Goal: Task Accomplishment & Management: Manage account settings

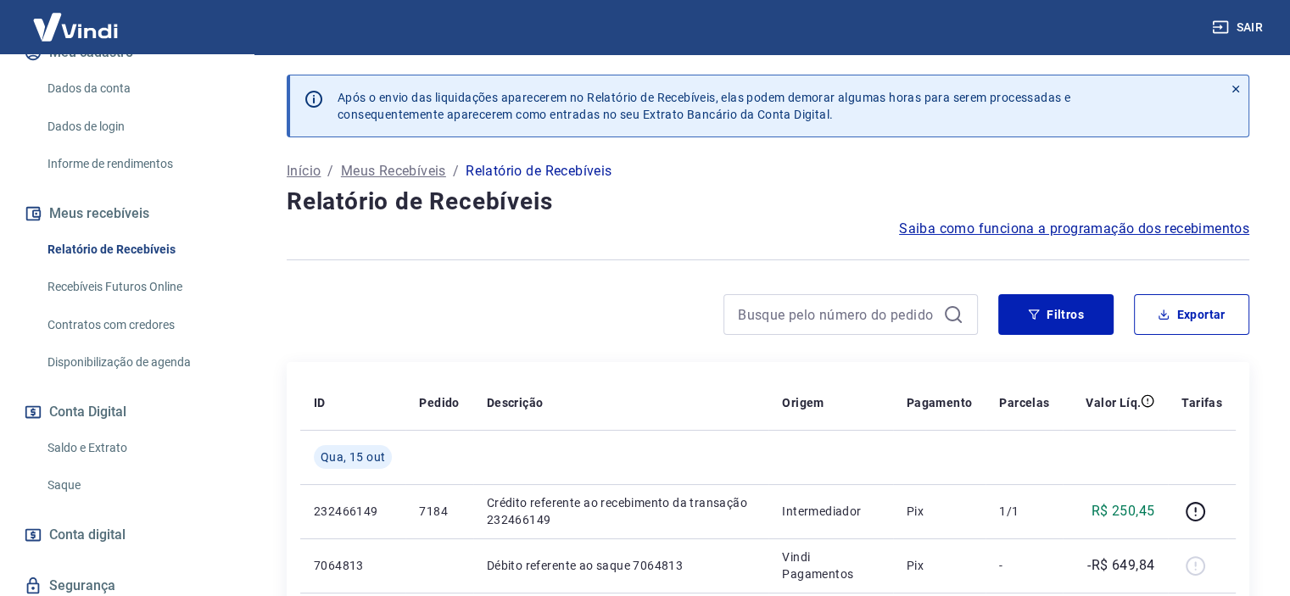
scroll to position [231, 0]
click at [122, 455] on link "Saldo e Extrato" at bounding box center [137, 447] width 192 height 35
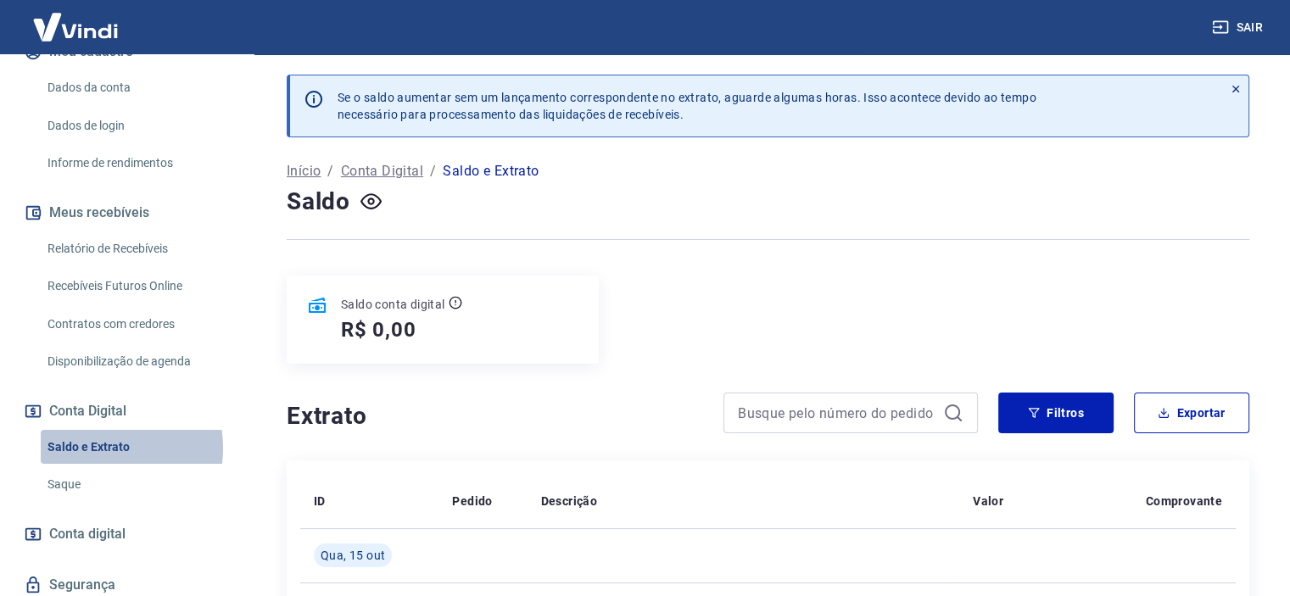
click at [90, 465] on link "Saldo e Extrato" at bounding box center [137, 447] width 192 height 35
click at [533, 325] on div "Saldo conta digital R$ 0,00" at bounding box center [443, 320] width 312 height 88
click at [488, 327] on div "Saldo conta digital R$ 0,00" at bounding box center [443, 320] width 312 height 88
click at [368, 199] on icon "button" at bounding box center [370, 201] width 7 height 7
click at [368, 199] on icon "button" at bounding box center [370, 201] width 21 height 21
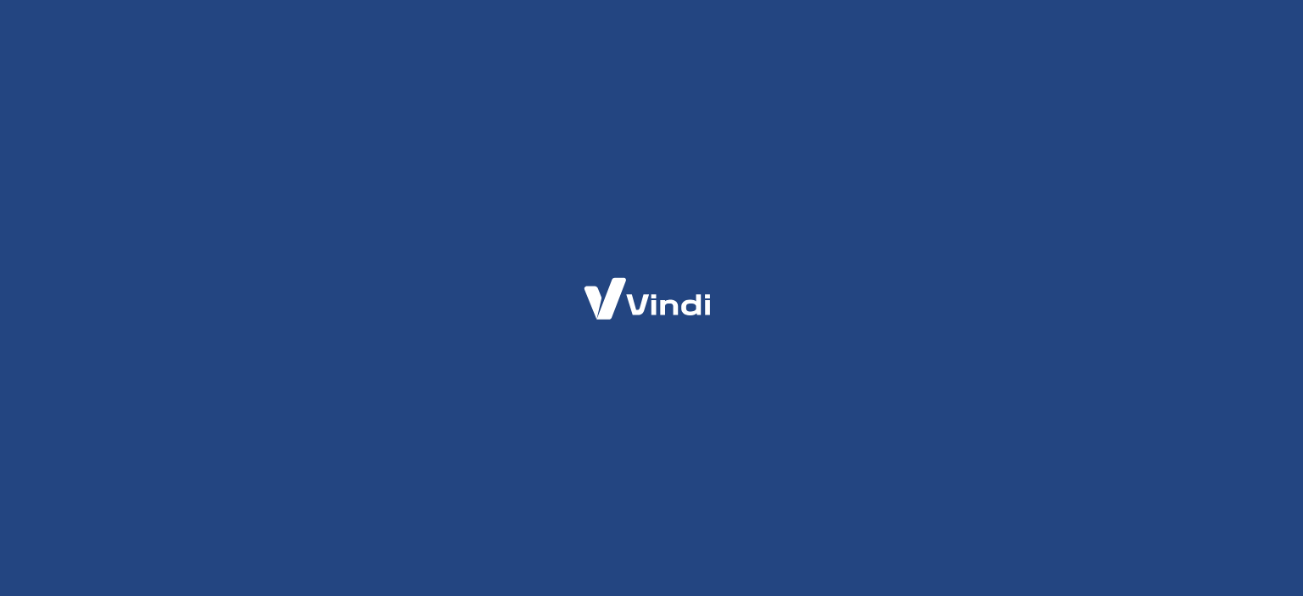
click at [326, 148] on div at bounding box center [651, 298] width 1303 height 596
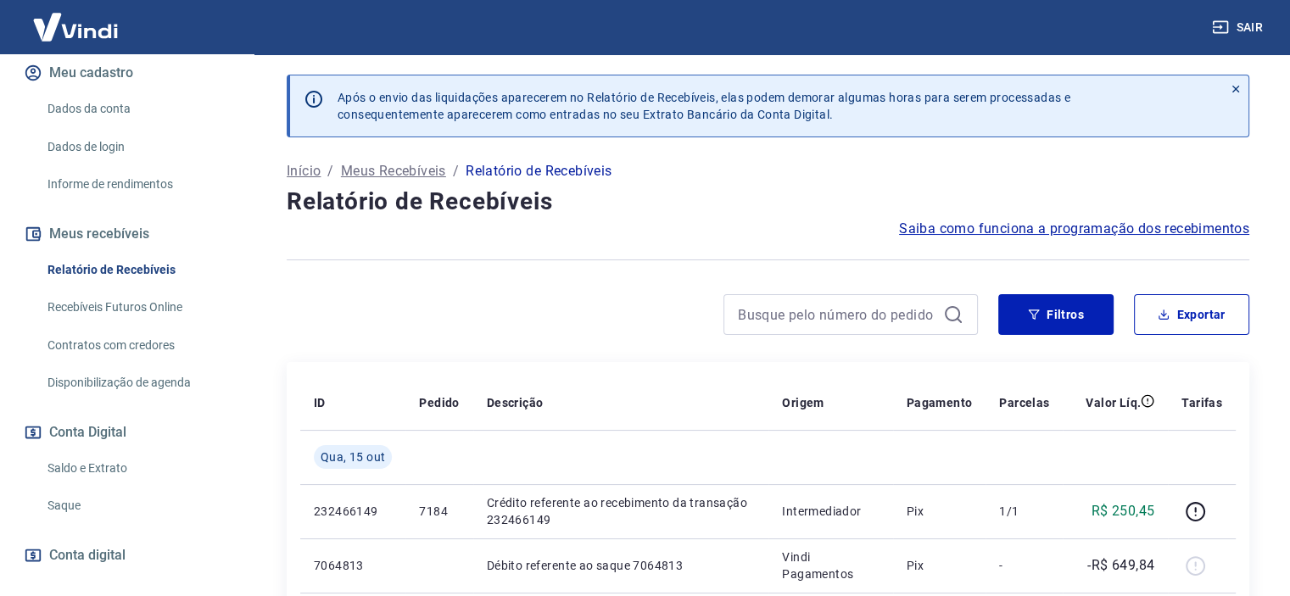
scroll to position [212, 0]
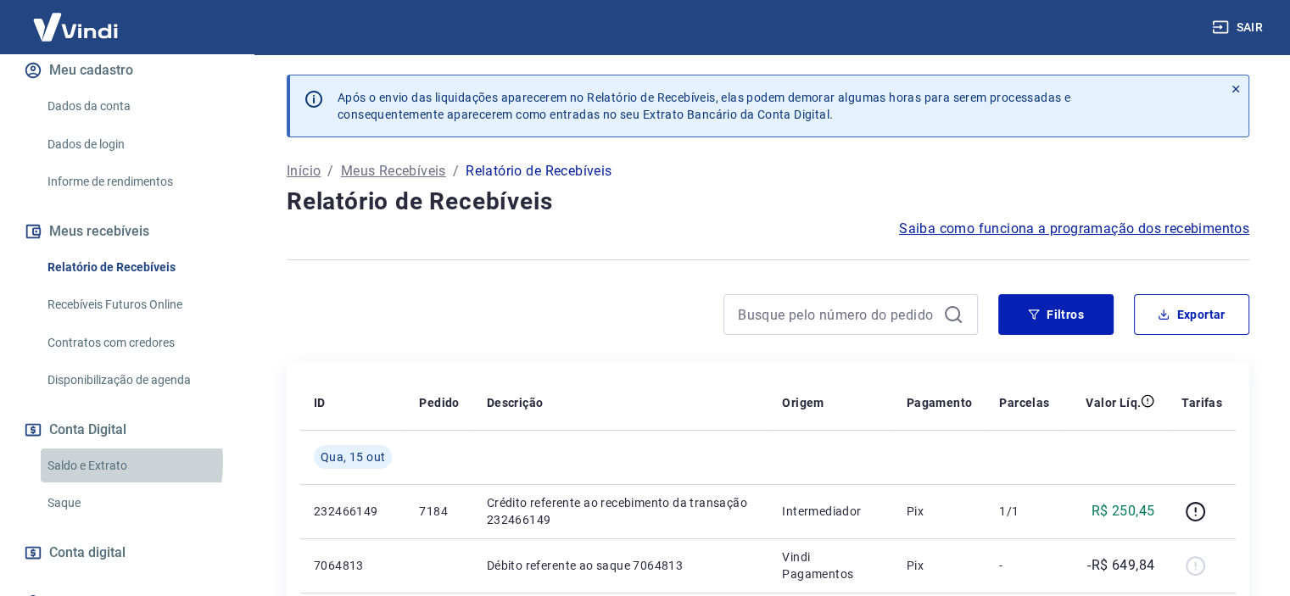
click at [96, 480] on link "Saldo e Extrato" at bounding box center [137, 466] width 192 height 35
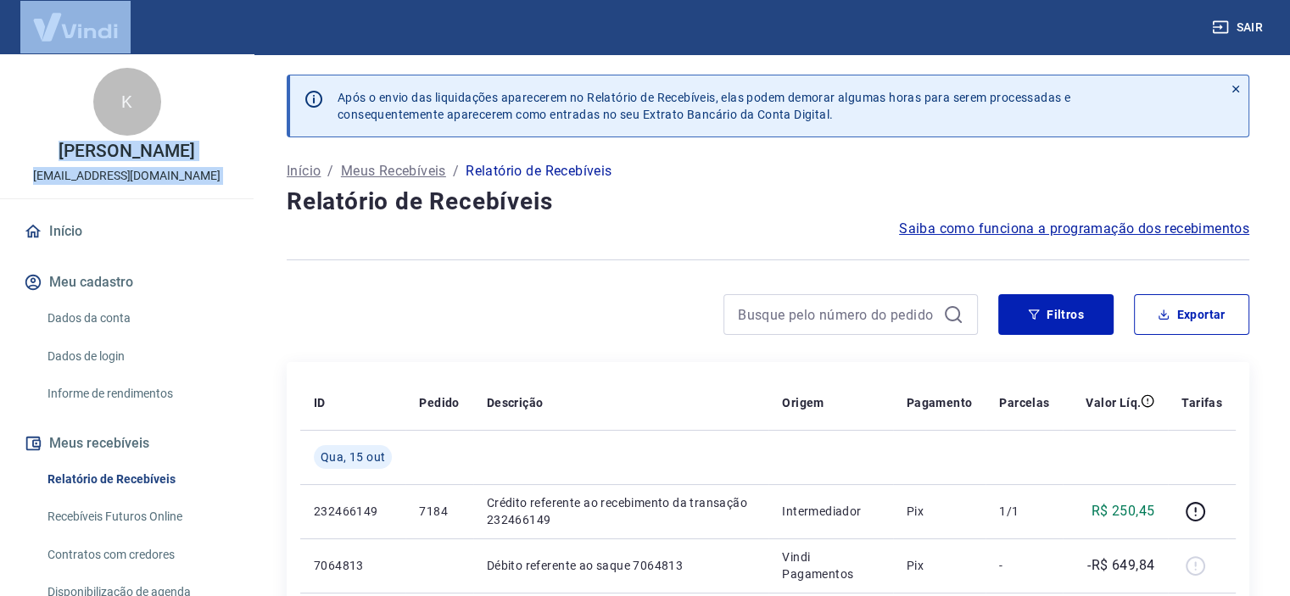
drag, startPoint x: 0, startPoint y: 0, endPoint x: 96, endPoint y: 341, distance: 354.1
click at [96, 341] on div "Sair K KEILA ELIANA DE ALMEIDA PRADO kajulacoss@gmail.com Início Meu cadastro D…" at bounding box center [645, 298] width 1290 height 596
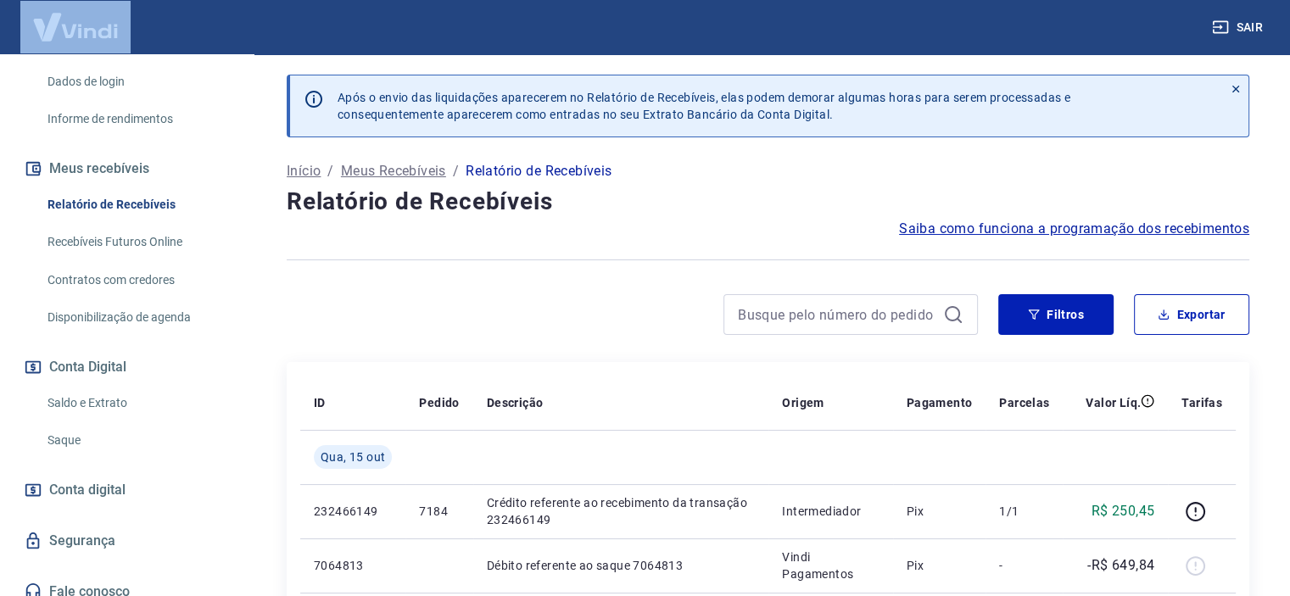
scroll to position [281, 0]
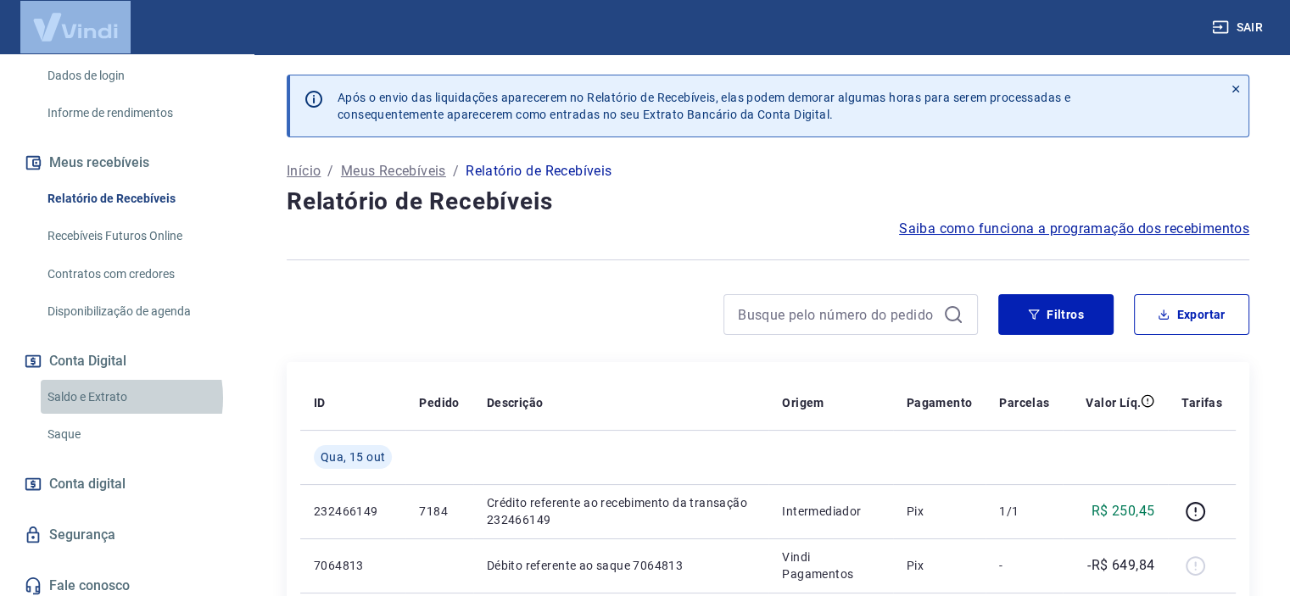
click at [101, 415] on link "Saldo e Extrato" at bounding box center [137, 397] width 192 height 35
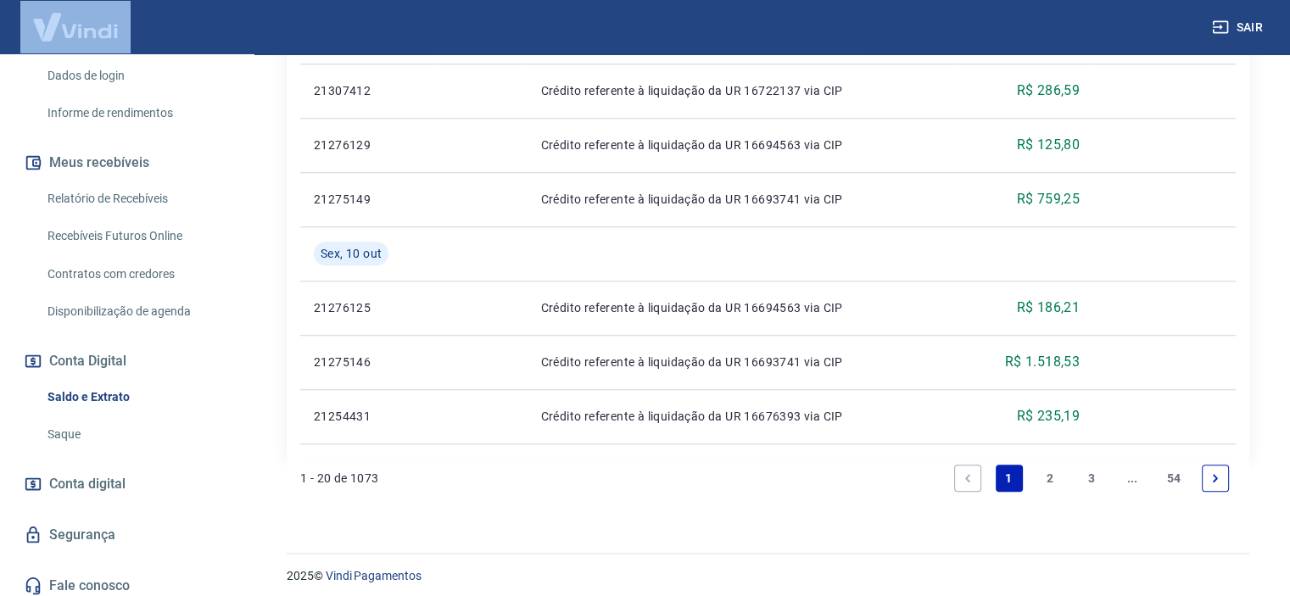
scroll to position [1396, 0]
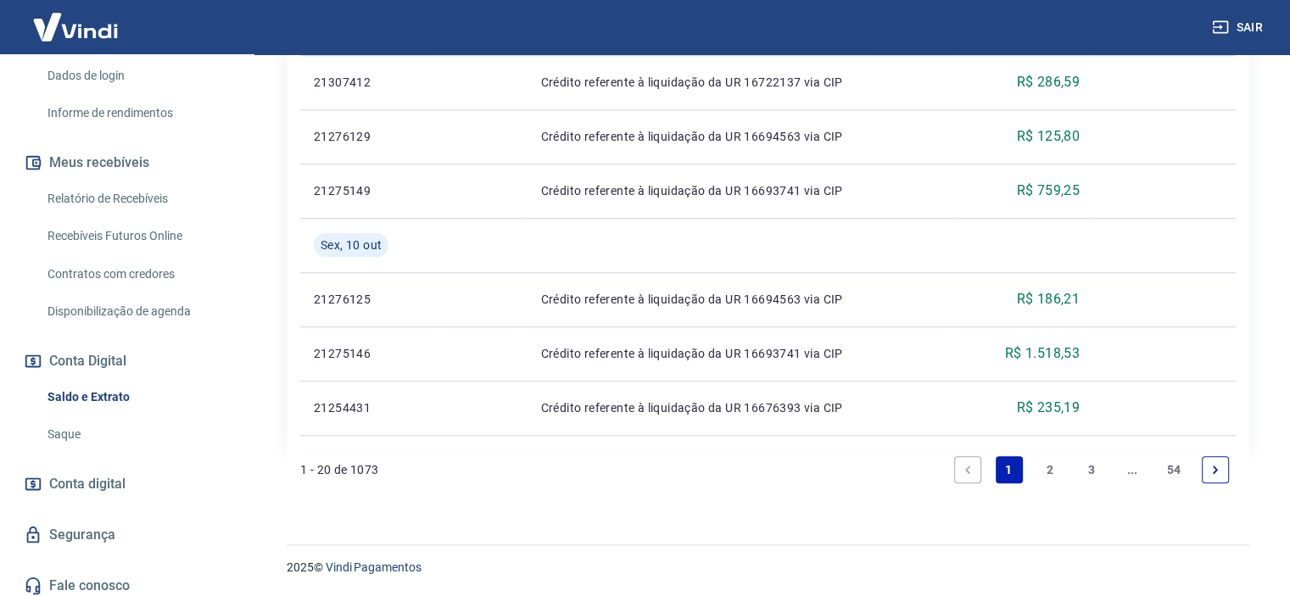
click at [1085, 471] on link "3" at bounding box center [1091, 469] width 27 height 27
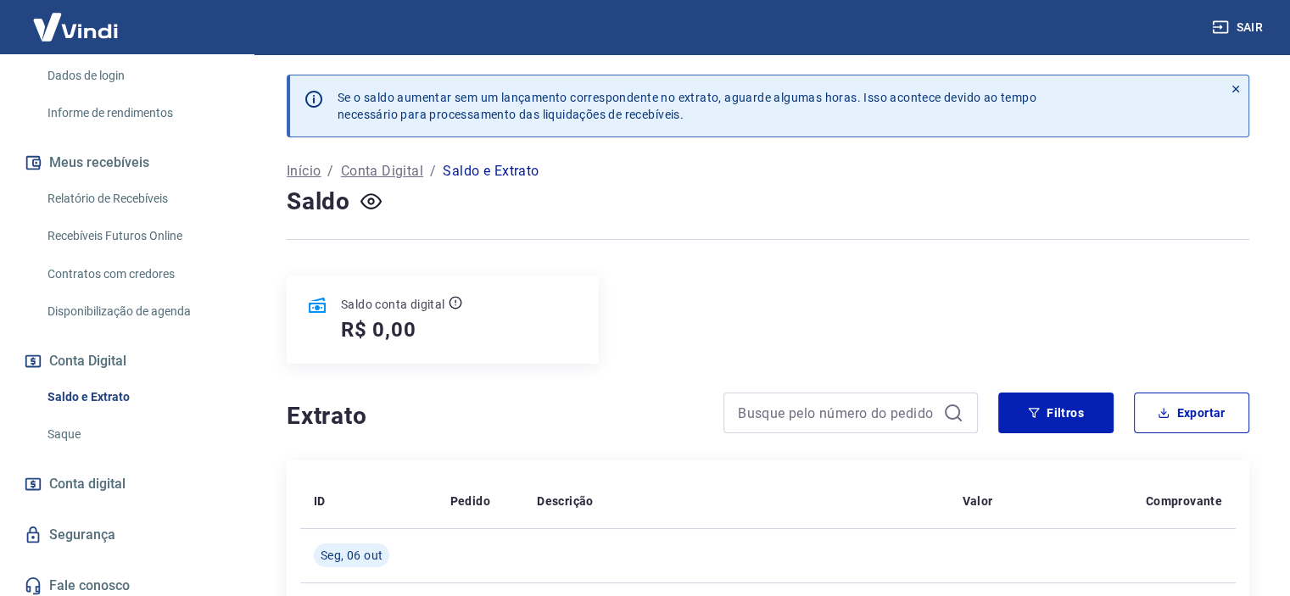
click at [542, 410] on h4 "Extrato" at bounding box center [495, 416] width 416 height 34
drag, startPoint x: 393, startPoint y: 407, endPoint x: 510, endPoint y: 365, distance: 123.4
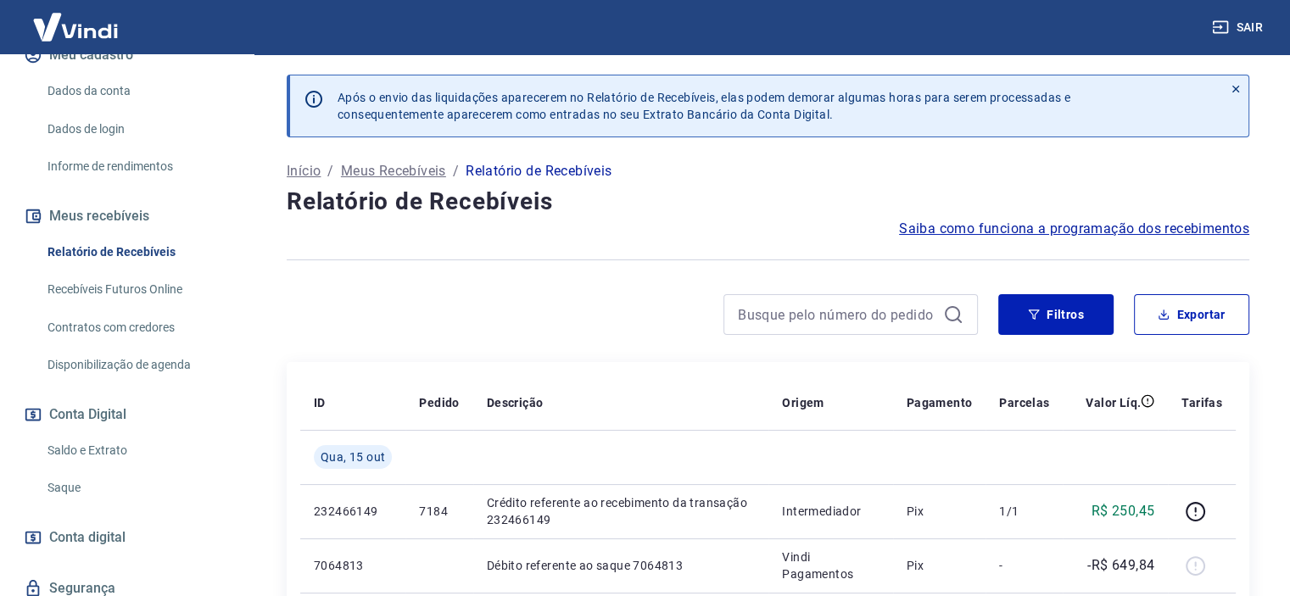
scroll to position [227, 0]
click at [111, 461] on link "Saldo e Extrato" at bounding box center [137, 450] width 192 height 35
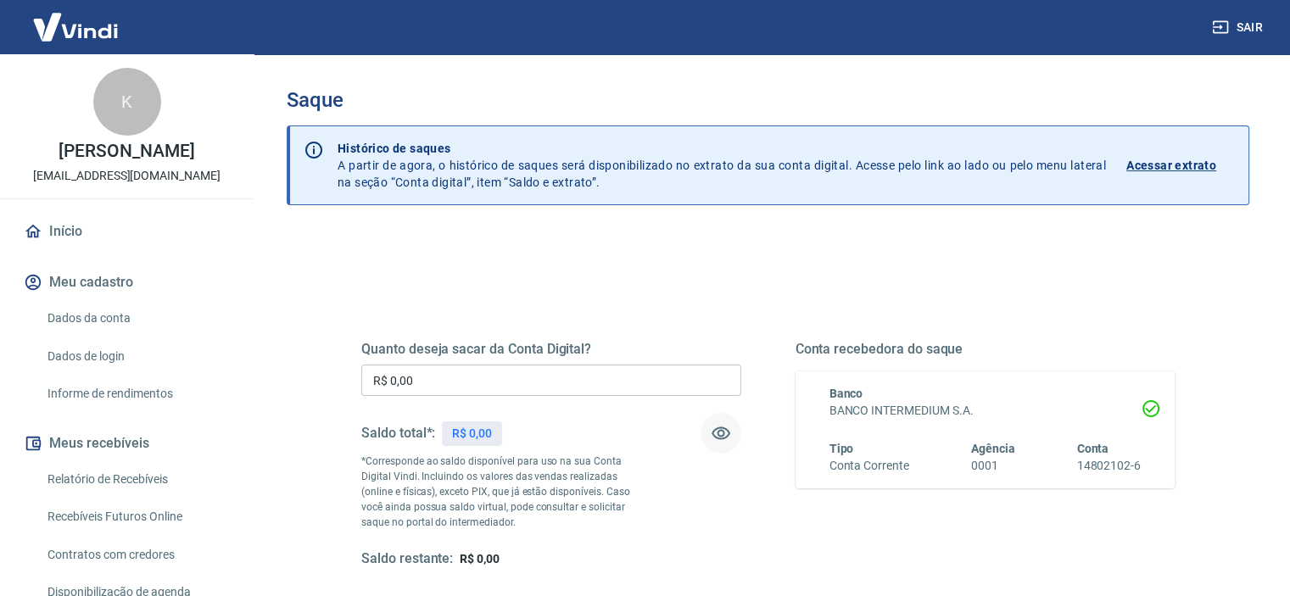
click at [718, 433] on icon "button" at bounding box center [721, 433] width 20 height 20
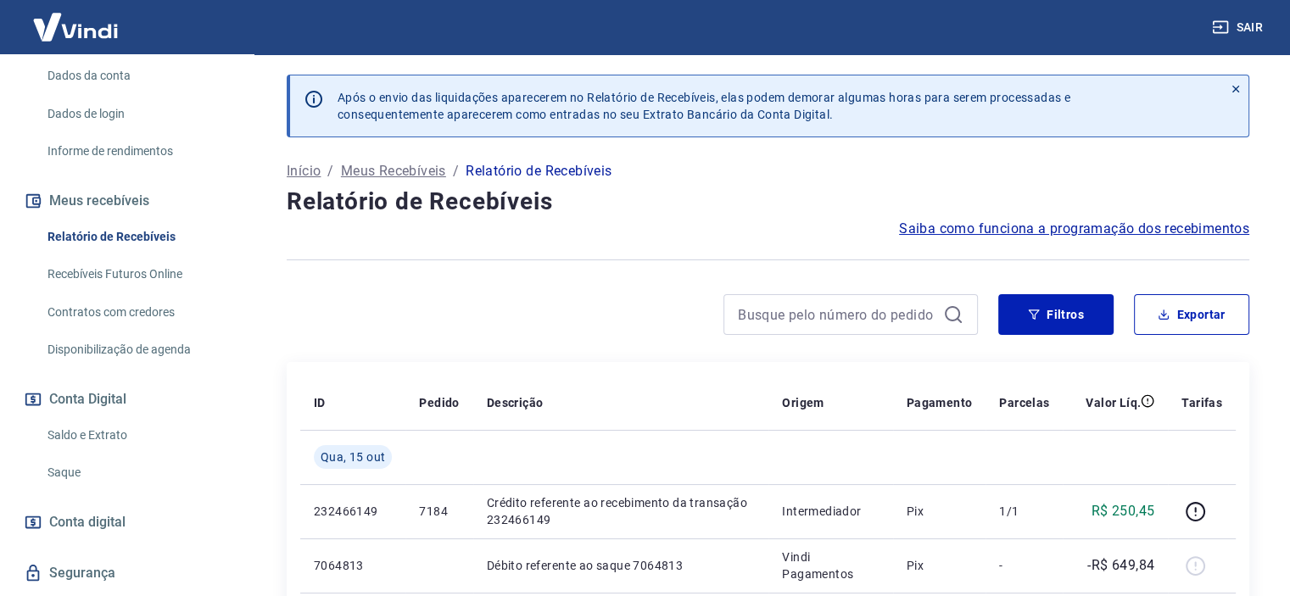
scroll to position [243, 0]
click at [109, 444] on link "Saldo e Extrato" at bounding box center [137, 434] width 192 height 35
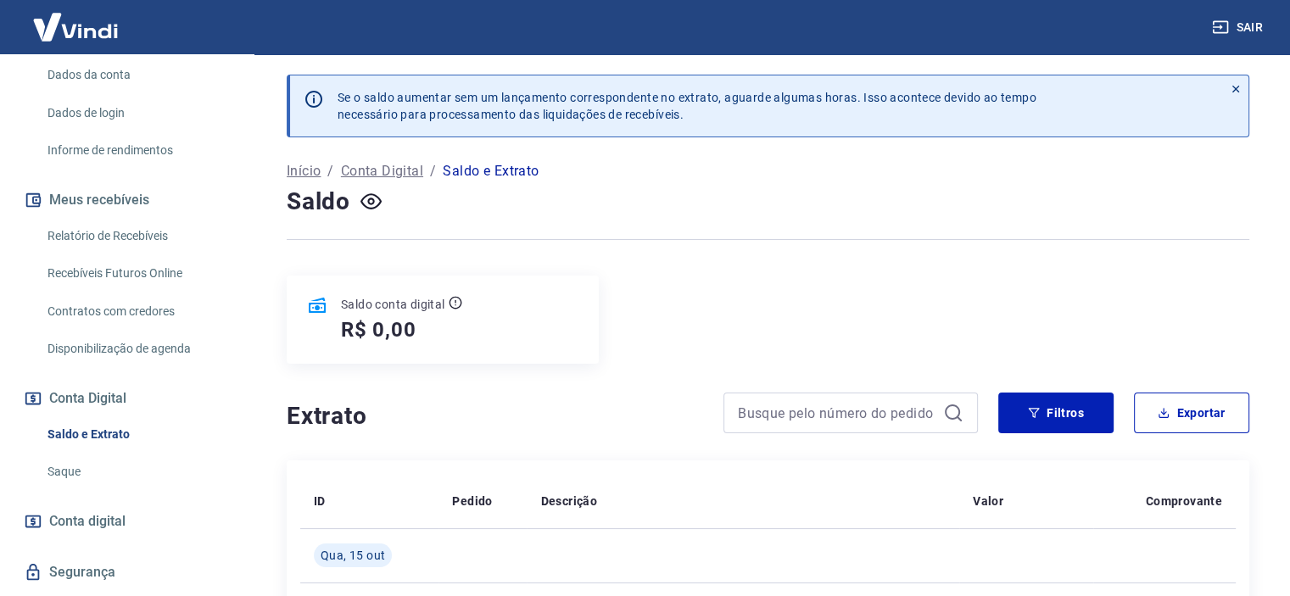
click at [387, 331] on h5 "R$ 0,00" at bounding box center [378, 329] width 75 height 27
